Goal: Information Seeking & Learning: Learn about a topic

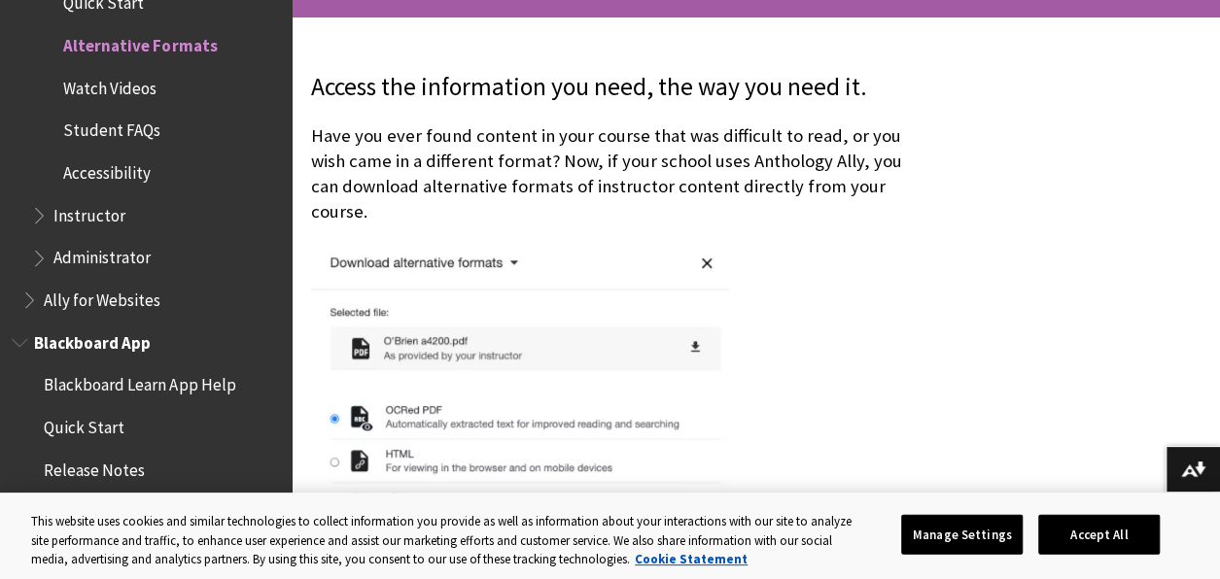
click at [108, 344] on span "Blackboard App" at bounding box center [92, 340] width 117 height 26
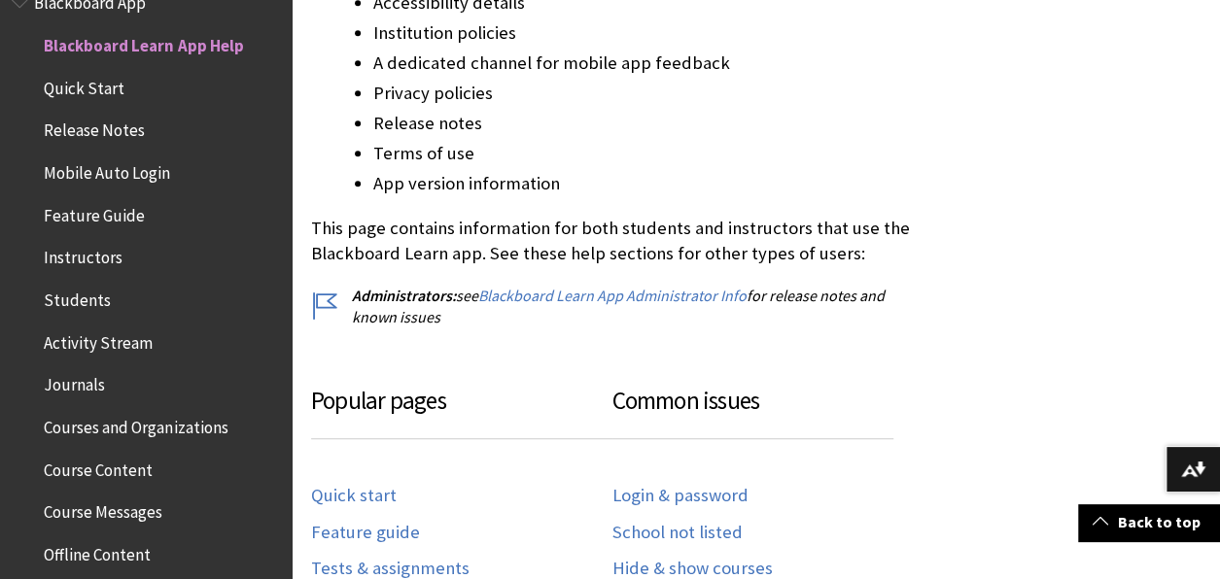
scroll to position [778, 0]
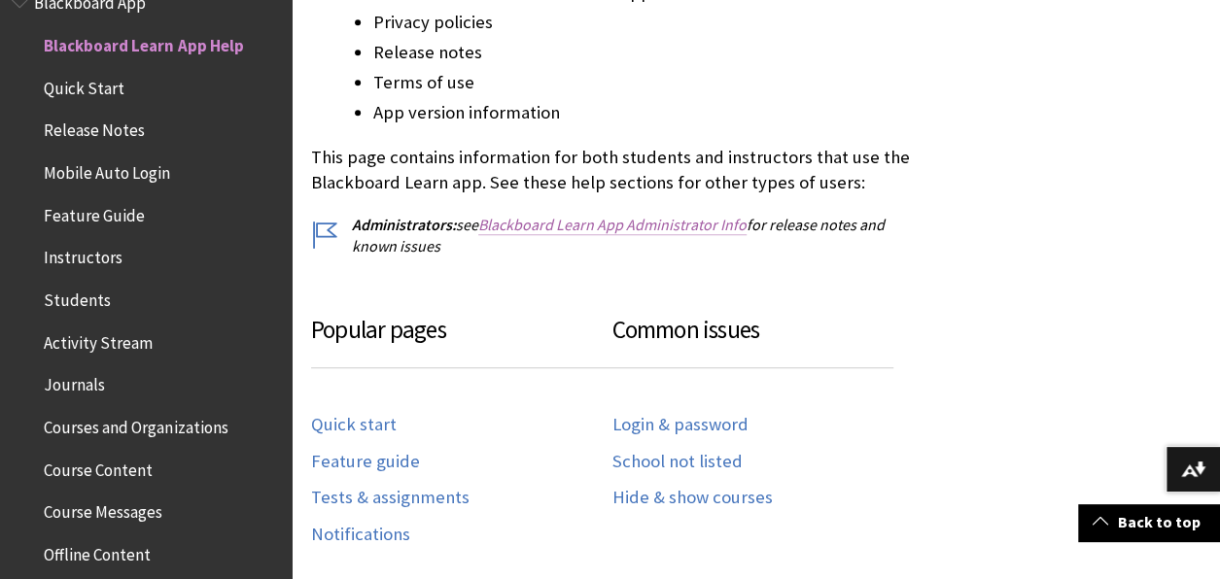
click at [644, 227] on link "Blackboard Learn App Administrator Info" at bounding box center [612, 225] width 268 height 20
